Goal: Check status: Check status

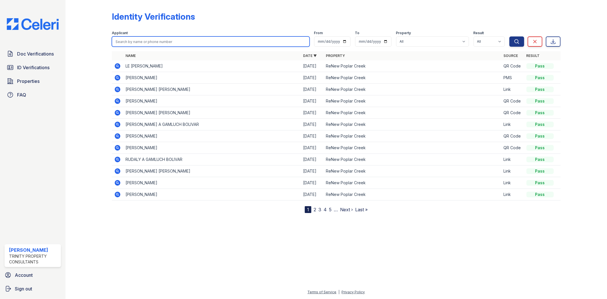
click at [132, 43] on input "search" at bounding box center [210, 41] width 197 height 10
type input "adriana colm"
click at [509, 36] on button "Search" at bounding box center [516, 41] width 15 height 10
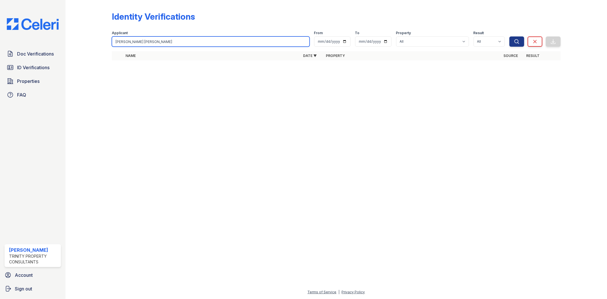
drag, startPoint x: 142, startPoint y: 44, endPoint x: 42, endPoint y: 46, distance: 101.0
click at [48, 46] on div "Doc Verifications ID Verifications Properties FAQ Giuliana Marchese Trinity Pro…" at bounding box center [303, 149] width 607 height 299
type input "adriana"
click at [509, 36] on button "Search" at bounding box center [516, 41] width 15 height 10
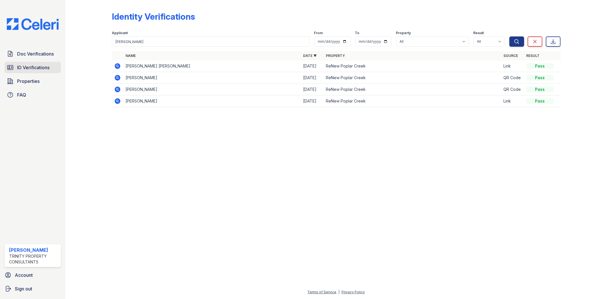
click at [40, 63] on link "ID Verifications" at bounding box center [33, 67] width 56 height 11
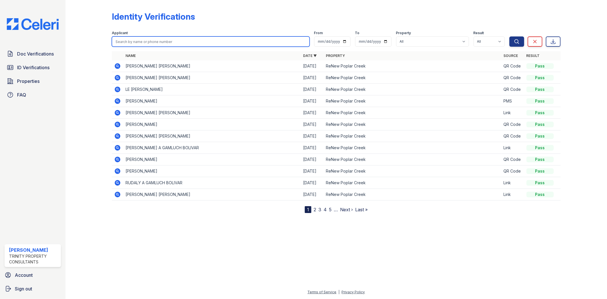
click at [140, 45] on input "search" at bounding box center [210, 41] width 197 height 10
type input "diana"
click at [509, 36] on button "Search" at bounding box center [516, 41] width 15 height 10
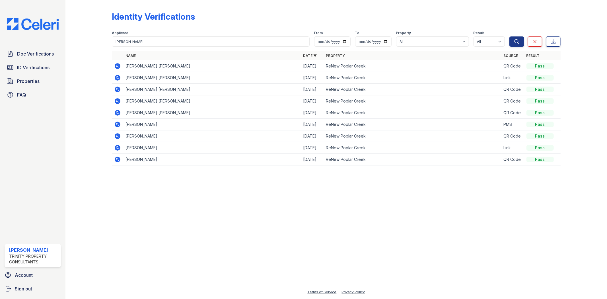
click at [118, 88] on icon at bounding box center [118, 89] width 6 height 6
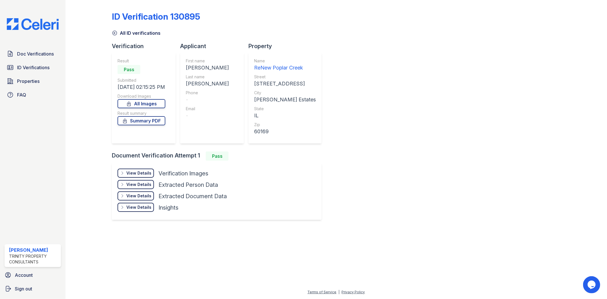
click at [139, 174] on div "View Details" at bounding box center [138, 173] width 25 height 6
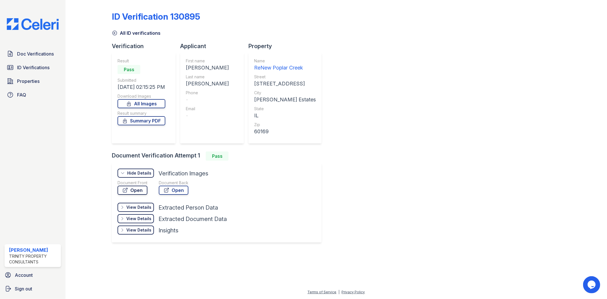
click at [140, 189] on link "Open" at bounding box center [132, 189] width 30 height 9
click at [114, 32] on icon at bounding box center [115, 33] width 6 height 6
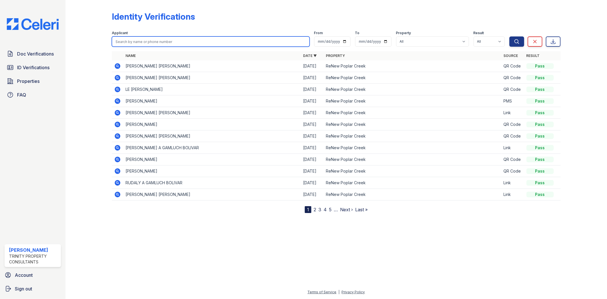
click at [218, 41] on input "search" at bounding box center [210, 41] width 197 height 10
type input "diana"
click at [509, 36] on button "Search" at bounding box center [516, 41] width 15 height 10
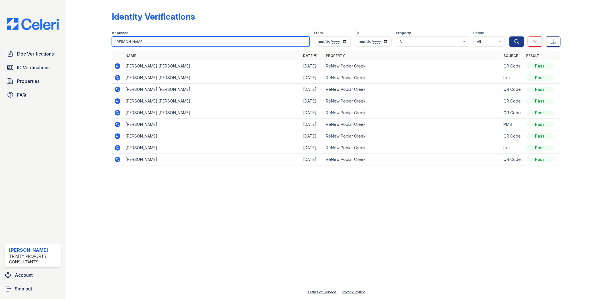
drag, startPoint x: 121, startPoint y: 40, endPoint x: 0, endPoint y: 14, distance: 124.3
click at [18, 33] on div "Doc Verifications ID Verifications Properties FAQ Giuliana Marchese Trinity Pro…" at bounding box center [303, 149] width 607 height 299
type input "silvana gonzalez"
click at [509, 36] on button "Search" at bounding box center [516, 41] width 15 height 10
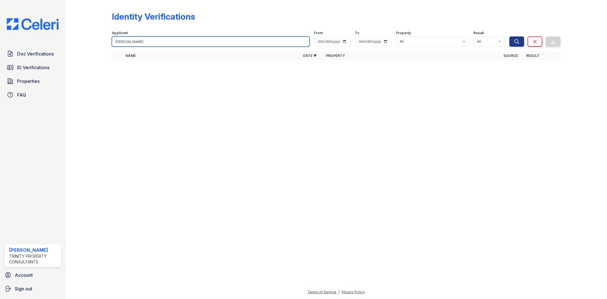
drag, startPoint x: 151, startPoint y: 41, endPoint x: 127, endPoint y: 42, distance: 24.5
click at [127, 42] on input "silvana gonzalez" at bounding box center [210, 41] width 197 height 10
type input "silvana"
click at [509, 36] on button "Search" at bounding box center [516, 41] width 15 height 10
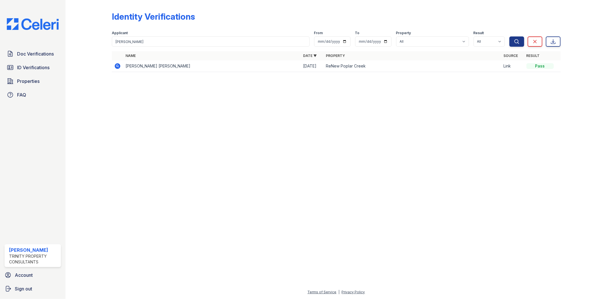
click at [117, 67] on icon at bounding box center [117, 66] width 7 height 7
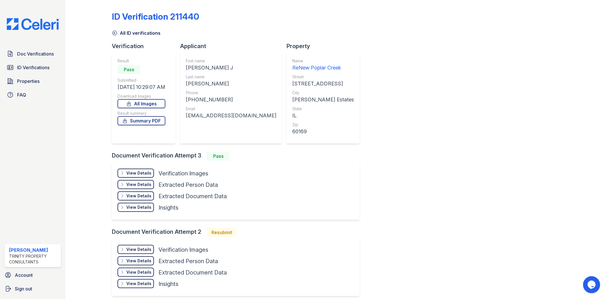
click at [138, 174] on div "View Details" at bounding box center [138, 173] width 25 height 6
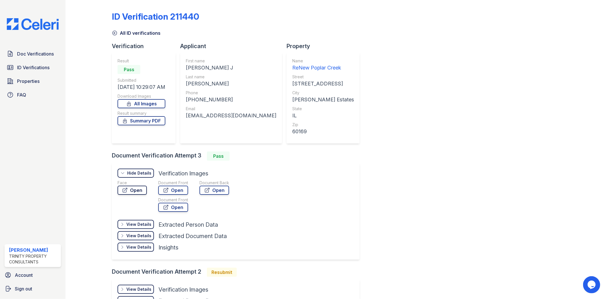
click at [139, 191] on link "Open" at bounding box center [131, 189] width 29 height 9
click at [36, 70] on span "ID Verifications" at bounding box center [33, 67] width 32 height 7
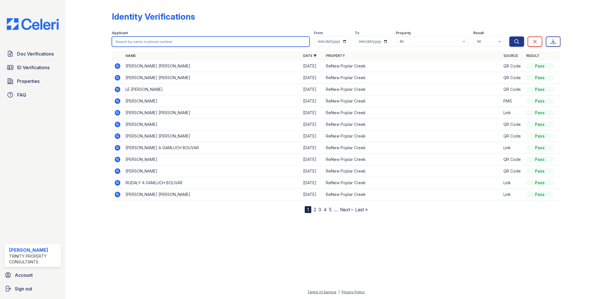
click at [152, 39] on input "search" at bounding box center [210, 41] width 197 height 10
type input "anyeli"
click at [509, 36] on button "Search" at bounding box center [516, 41] width 15 height 10
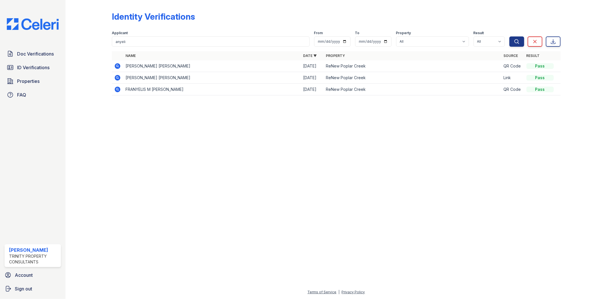
click at [115, 65] on icon at bounding box center [118, 66] width 6 height 6
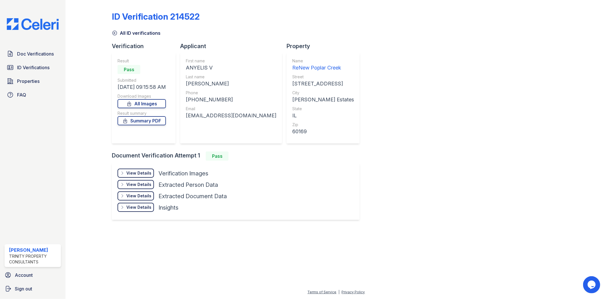
click at [141, 173] on div "View Details" at bounding box center [138, 173] width 25 height 6
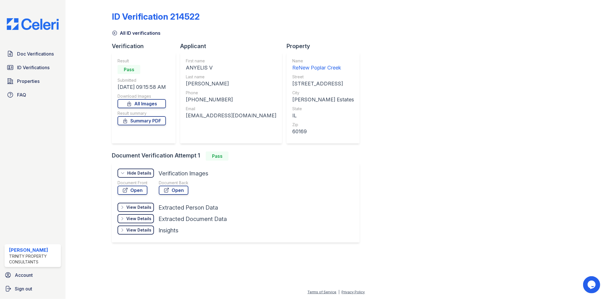
click at [114, 32] on icon at bounding box center [115, 33] width 6 height 6
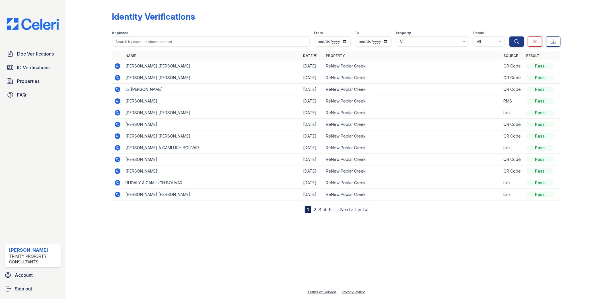
drag, startPoint x: 141, startPoint y: 36, endPoint x: 141, endPoint y: 41, distance: 5.1
click at [141, 36] on div "Applicant" at bounding box center [210, 39] width 197 height 16
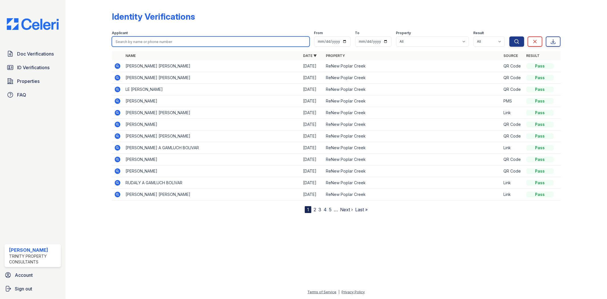
click at [141, 41] on input "search" at bounding box center [210, 41] width 197 height 10
type input "anyeli"
click at [509, 36] on button "Search" at bounding box center [516, 41] width 15 height 10
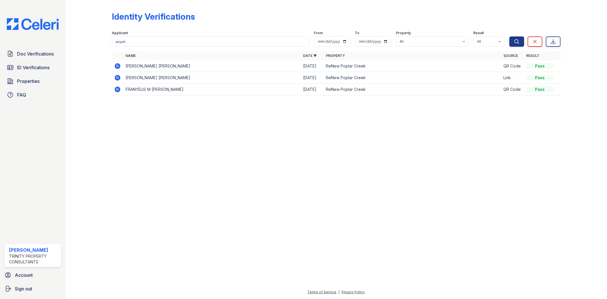
click at [119, 79] on icon at bounding box center [118, 78] width 6 height 6
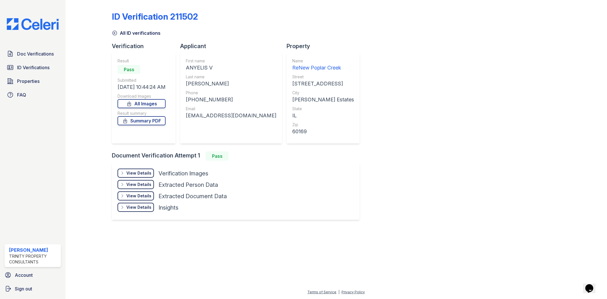
click at [131, 174] on div "View Details" at bounding box center [138, 173] width 25 height 6
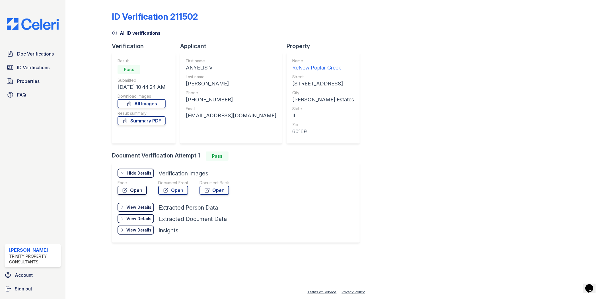
click at [135, 188] on link "Open" at bounding box center [131, 189] width 29 height 9
click at [173, 193] on link "Open" at bounding box center [173, 189] width 30 height 9
click at [26, 65] on span "ID Verifications" at bounding box center [33, 67] width 32 height 7
